Goal: Information Seeking & Learning: Check status

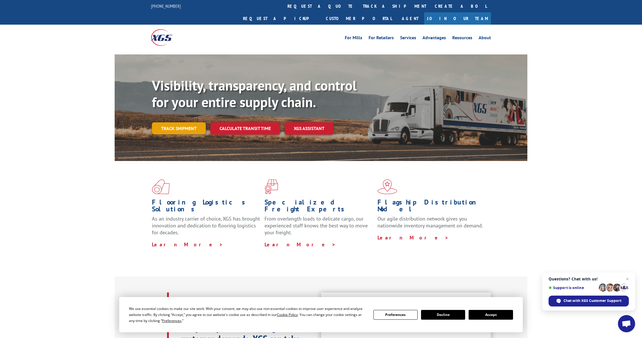
click at [199, 122] on link "Track shipment" at bounding box center [179, 128] width 54 height 12
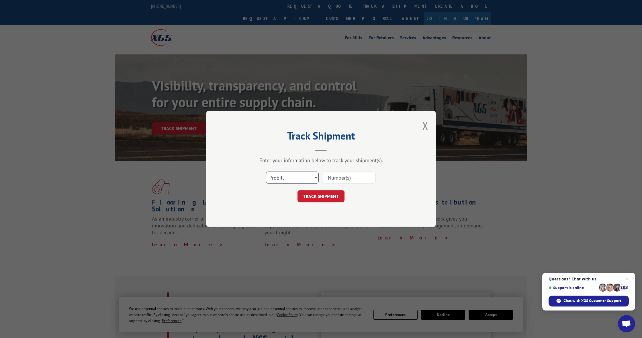
select select "bol"
click at [334, 179] on input at bounding box center [349, 178] width 53 height 12
paste input "7060649"
type input "7060649"
click at [317, 197] on button "TRACK SHIPMENT" at bounding box center [320, 197] width 47 height 12
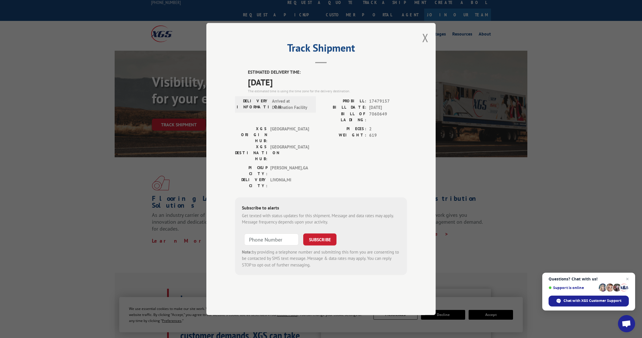
scroll to position [4, 0]
drag, startPoint x: 241, startPoint y: 112, endPoint x: 319, endPoint y: 130, distance: 79.8
click at [318, 130] on div "ESTIMATED DELIVERY TIME: [DATE] The estimated time is using the time zone for t…" at bounding box center [321, 172] width 172 height 206
click at [319, 126] on div "DELIVERY INFORMATION: Arrived at Destination Facility PROBILL: 17479157 BILL DA…" at bounding box center [321, 112] width 172 height 28
click at [316, 140] on div "XGS ORIGIN HUB: TUNNEL HILL XGS DESTINATION HUB: [GEOGRAPHIC_DATA] PIECES: 2 WE…" at bounding box center [321, 145] width 172 height 39
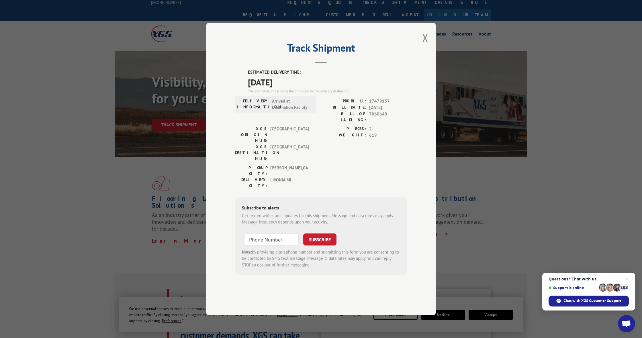
click at [173, 56] on div "Track Shipment ESTIMATED DELIVERY TIME: [DATE] The estimated time is using the …" at bounding box center [321, 169] width 642 height 338
drag, startPoint x: 136, startPoint y: 176, endPoint x: 156, endPoint y: 179, distance: 20.8
click at [136, 176] on div "Track Shipment ESTIMATED DELIVERY TIME: [DATE] The estimated time is using the …" at bounding box center [321, 169] width 642 height 338
click at [427, 45] on button "Close modal" at bounding box center [425, 37] width 6 height 15
